Goal: Information Seeking & Learning: Learn about a topic

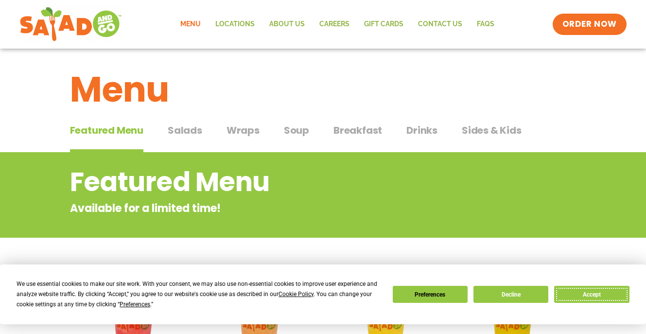
click at [590, 292] on button "Accept" at bounding box center [591, 294] width 75 height 17
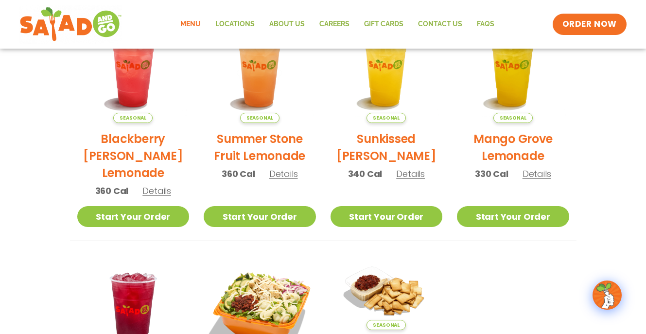
scroll to position [247, 0]
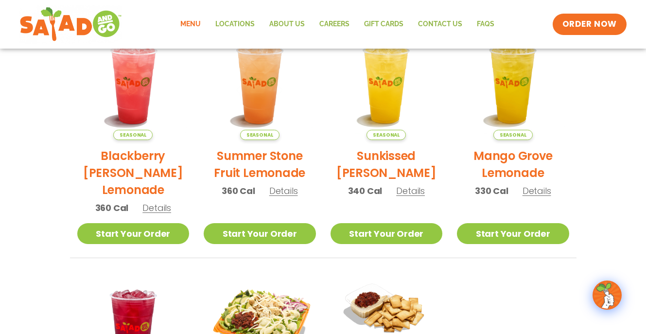
click at [286, 191] on span "Details" at bounding box center [283, 191] width 29 height 12
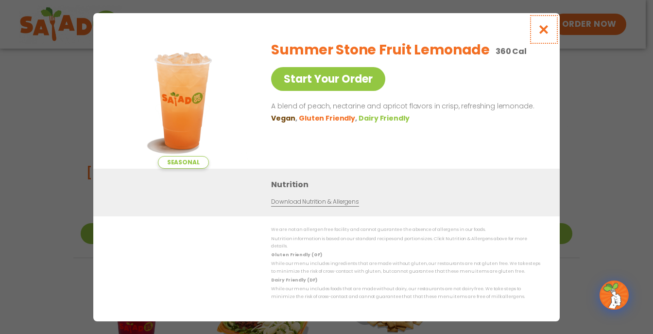
click at [551, 30] on button "Close modal" at bounding box center [544, 29] width 32 height 33
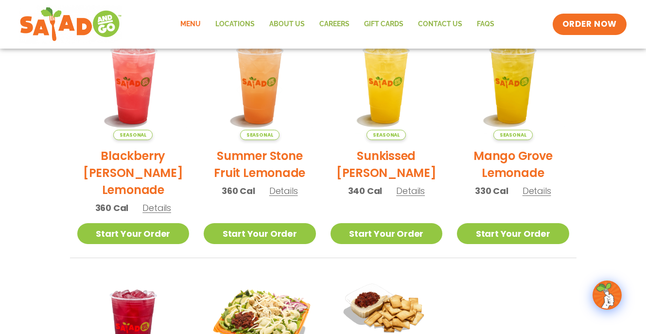
click at [541, 187] on span "Details" at bounding box center [536, 191] width 29 height 12
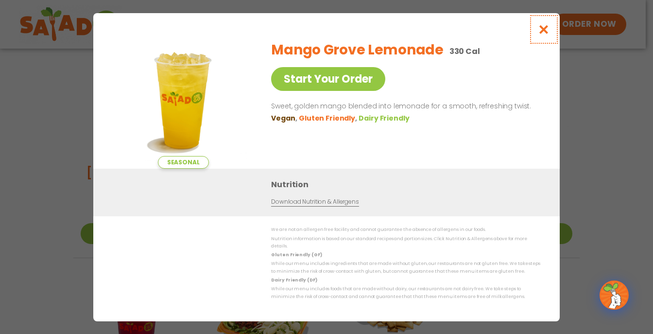
click at [545, 31] on icon "Close modal" at bounding box center [544, 29] width 12 height 10
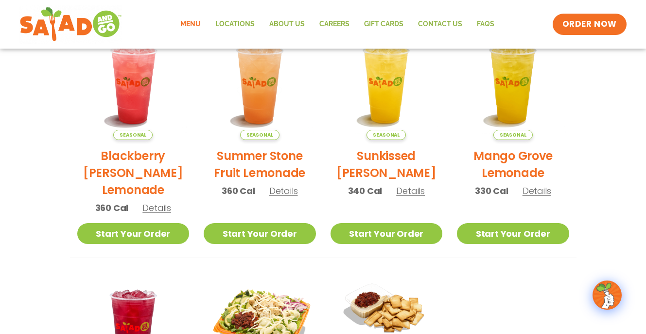
click at [413, 191] on span "Details" at bounding box center [410, 191] width 29 height 12
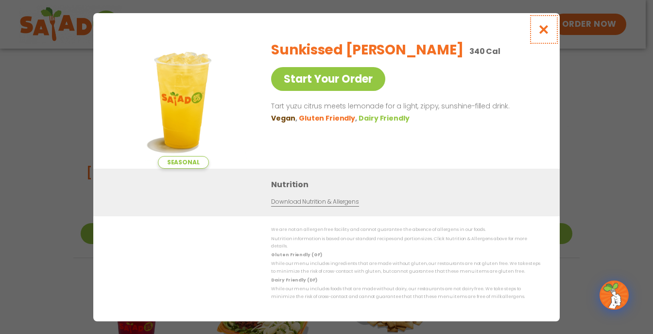
click at [543, 38] on button "Close modal" at bounding box center [544, 29] width 32 height 33
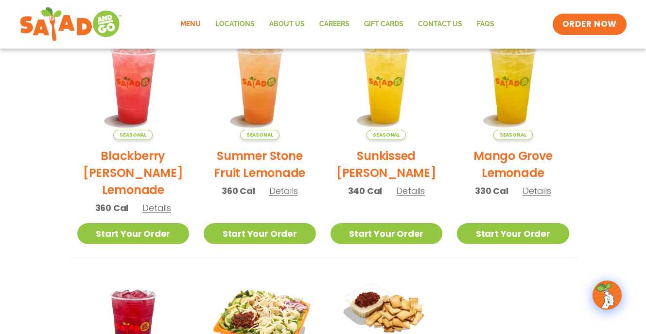
click at [150, 209] on span "Details" at bounding box center [156, 208] width 29 height 12
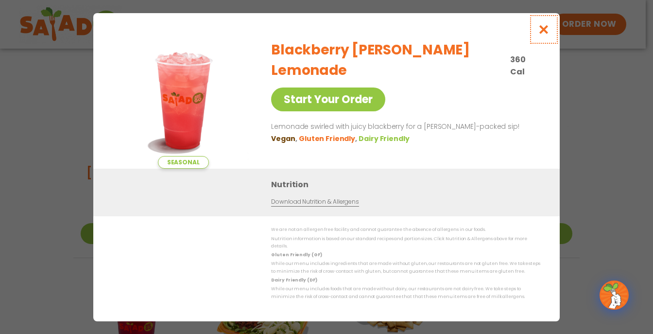
click at [541, 34] on icon "Close modal" at bounding box center [544, 29] width 12 height 10
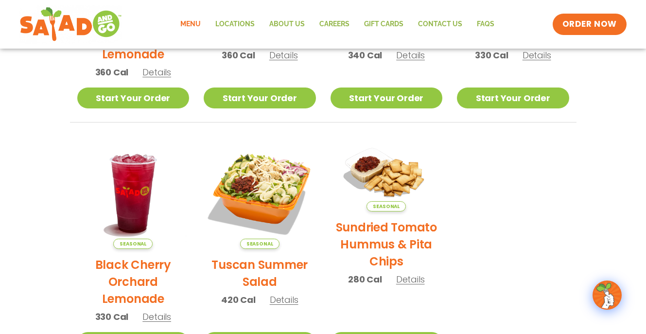
scroll to position [441, 0]
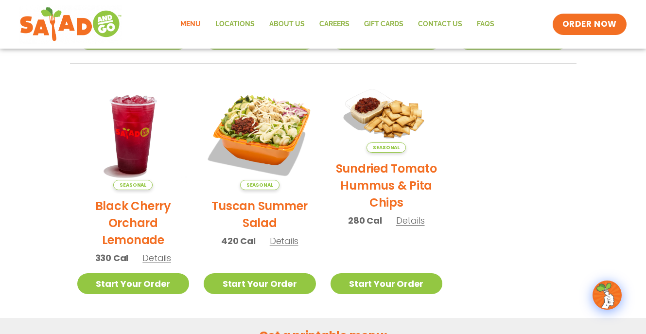
click at [159, 261] on span "Details" at bounding box center [156, 258] width 29 height 12
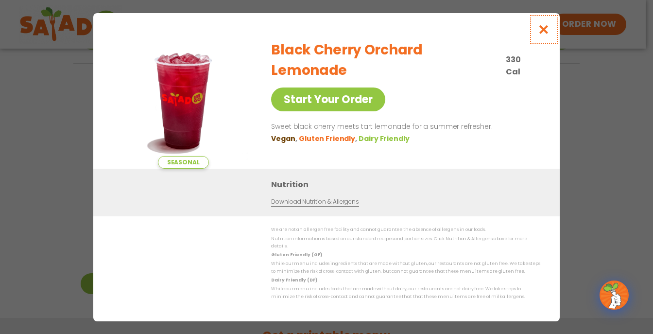
click at [548, 29] on icon "Close modal" at bounding box center [544, 29] width 12 height 10
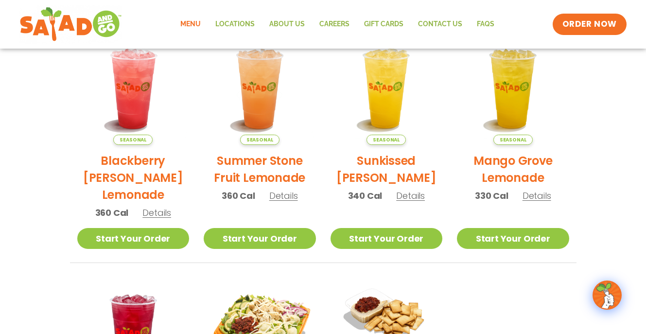
scroll to position [243, 0]
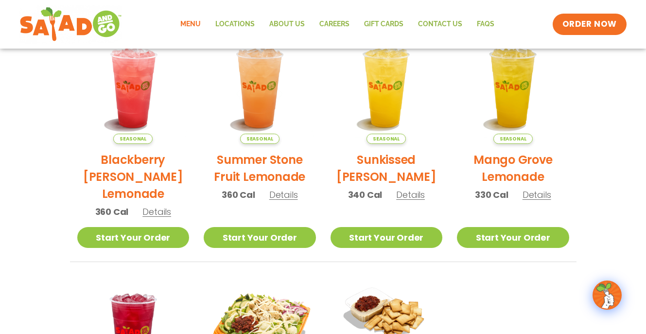
click at [272, 194] on span "Details" at bounding box center [283, 194] width 29 height 12
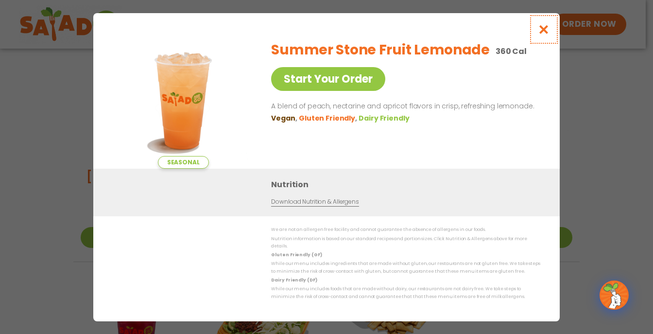
click at [543, 34] on icon "Close modal" at bounding box center [544, 29] width 12 height 10
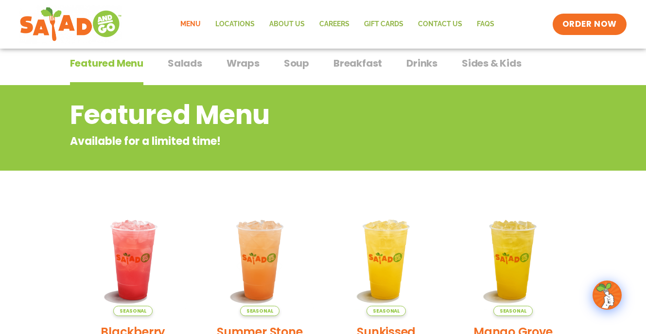
scroll to position [49, 0]
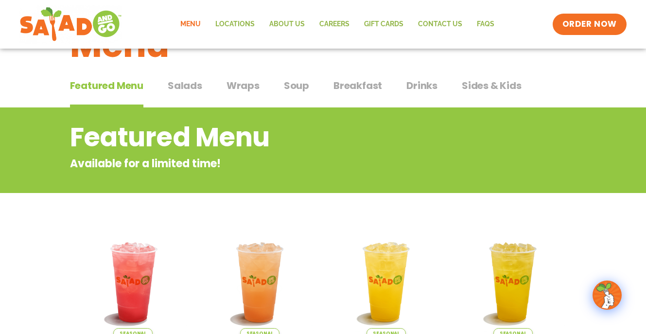
click at [186, 79] on span "Salads" at bounding box center [185, 85] width 34 height 15
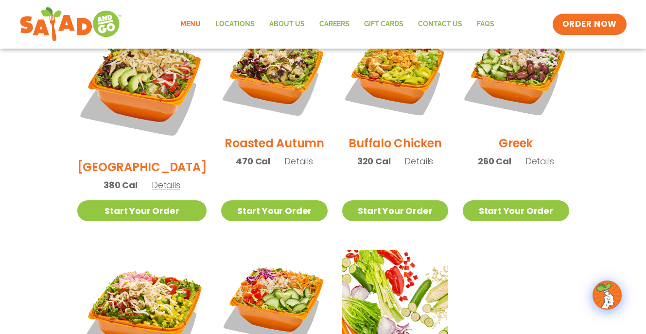
scroll to position [534, 0]
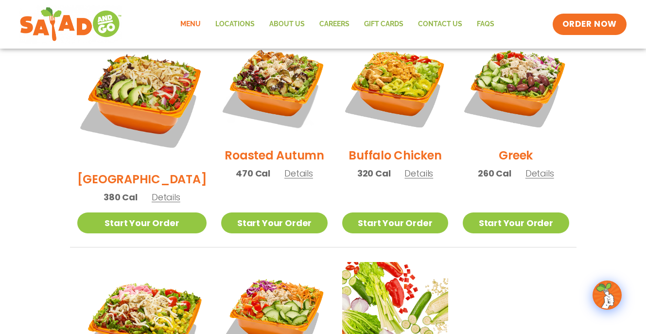
click at [541, 167] on span "Details" at bounding box center [539, 173] width 29 height 12
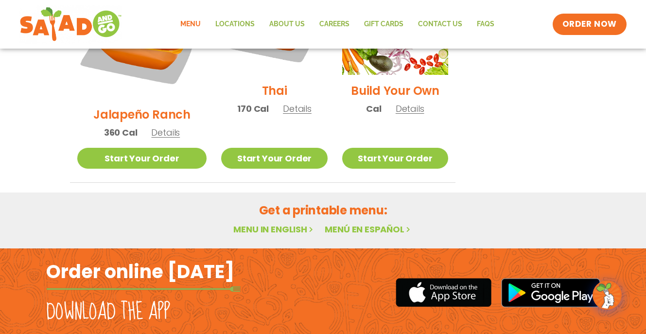
scroll to position [837, 0]
